Goal: Task Accomplishment & Management: Complete application form

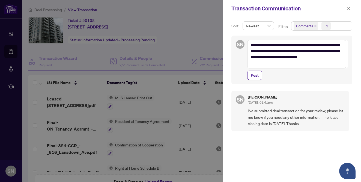
click at [323, 10] on div "Transaction Communication" at bounding box center [289, 8] width 114 height 8
click at [175, 40] on div at bounding box center [180, 91] width 361 height 182
click at [255, 75] on span "Post" at bounding box center [255, 75] width 8 height 9
type textarea "**********"
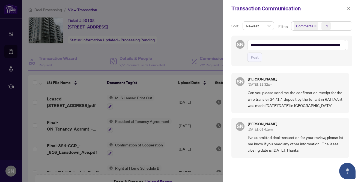
click at [296, 99] on span "Can you please send me the confirmation receipt for the wire transfer $4717 dep…" at bounding box center [296, 98] width 97 height 19
click at [314, 13] on div "Transaction Communication" at bounding box center [292, 8] width 139 height 17
click at [351, 8] on button "button" at bounding box center [349, 8] width 7 height 7
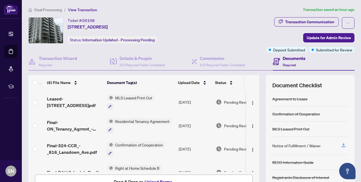
click at [241, 24] on div "Transaction Communication Update for Admin Review Deposit Submitted Submitted f…" at bounding box center [284, 35] width 142 height 36
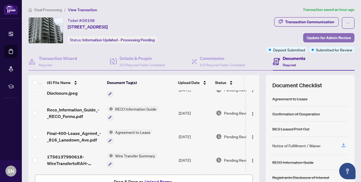
click at [316, 38] on span "Update for Admin Review" at bounding box center [329, 37] width 44 height 9
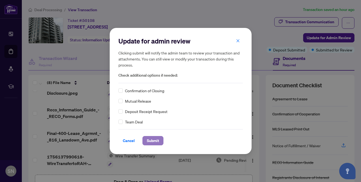
click at [158, 141] on span "Submit" at bounding box center [153, 140] width 12 height 9
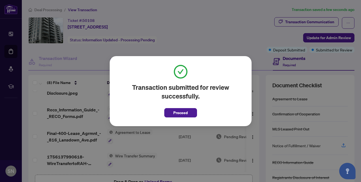
click at [258, 16] on div "Transaction submitted for review successfully. Proceed Cancel OK" at bounding box center [180, 91] width 361 height 182
click at [183, 112] on span "Proceed" at bounding box center [180, 112] width 14 height 9
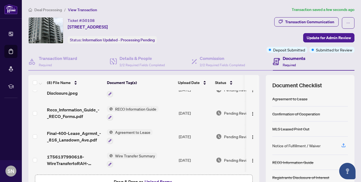
click at [234, 26] on div "Transaction Communication Update for Admin Review Deposit Submitted Submitted f…" at bounding box center [284, 35] width 142 height 36
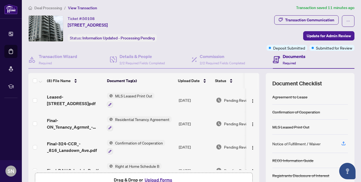
click at [156, 117] on span "Residential Tenancy Agreement" at bounding box center [142, 119] width 59 height 6
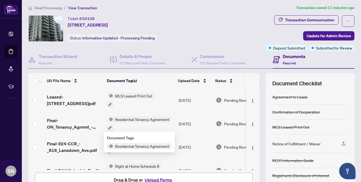
click at [159, 81] on th "Document Tag(s)" at bounding box center [140, 80] width 71 height 15
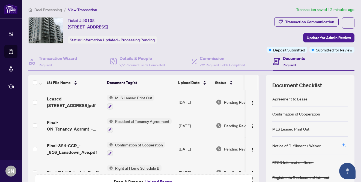
click at [211, 33] on div "Ticket #: 50108 1307-816 Lansdowne Ave, Toronto, Ontario M6H 4K6, Canada Status…" at bounding box center [119, 30] width 182 height 26
click at [240, 28] on div "Transaction Communication Update for Admin Review Deposit Submitted Submitted f…" at bounding box center [284, 35] width 142 height 36
